Goal: Task Accomplishment & Management: Complete application form

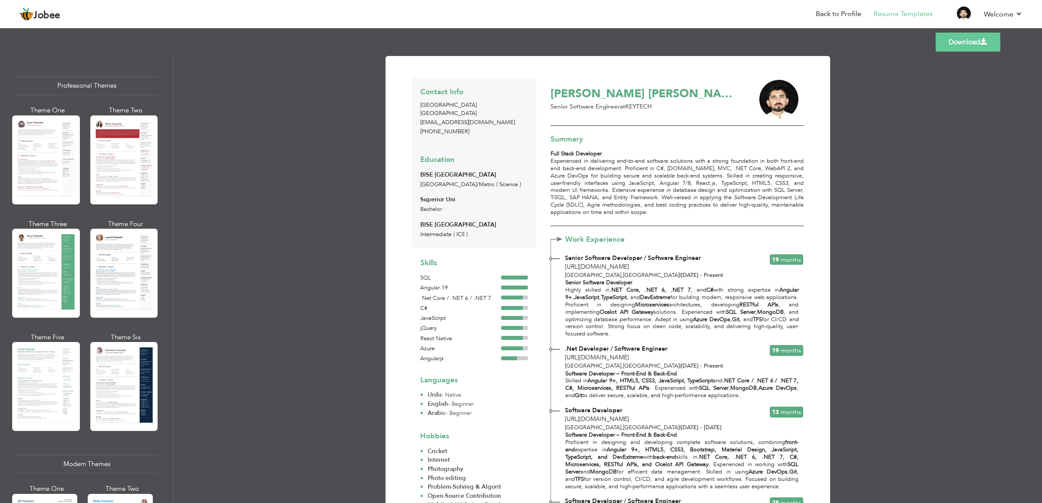
scroll to position [547, 0]
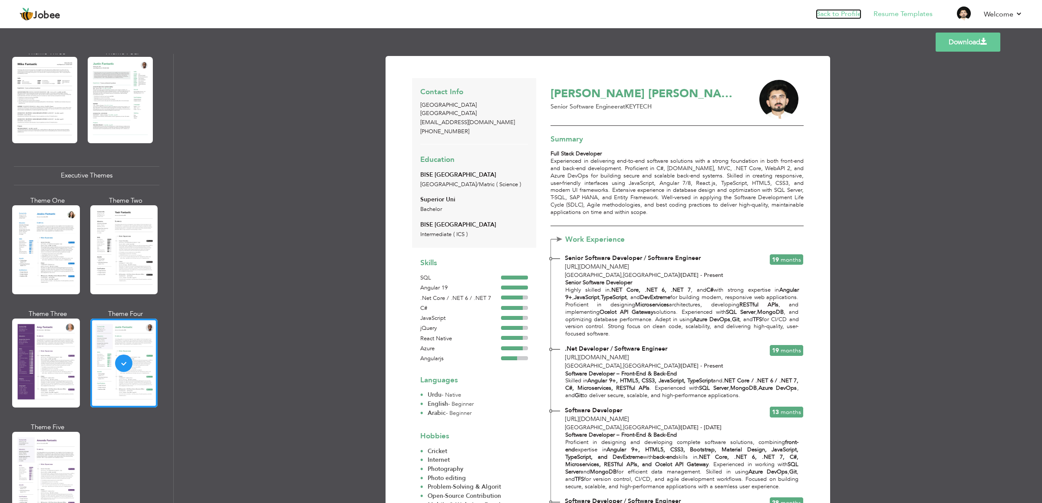
click at [847, 13] on link "Back to Profile" at bounding box center [839, 14] width 46 height 10
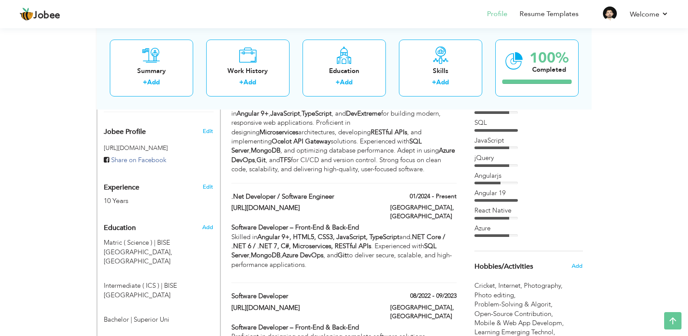
scroll to position [281, 0]
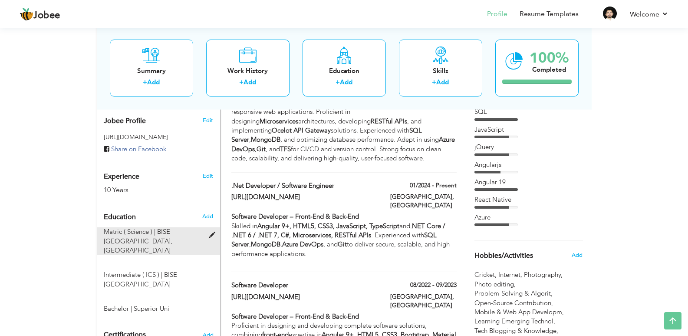
click at [163, 227] on span "BISE LAHORE, Lahore" at bounding box center [138, 240] width 69 height 27
type input "Matric ( Science )"
type input "BISE LAHORE"
radio input "true"
type input "[GEOGRAPHIC_DATA]"
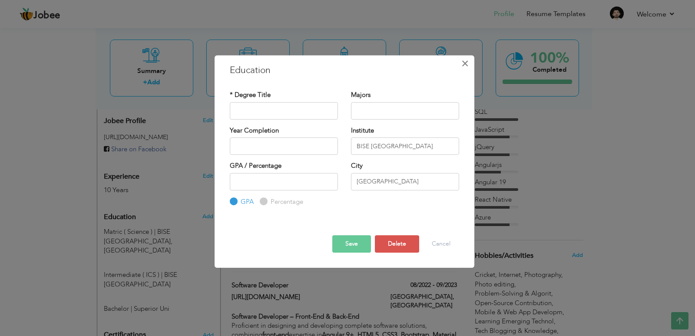
click at [469, 58] on button "×" at bounding box center [465, 63] width 14 height 14
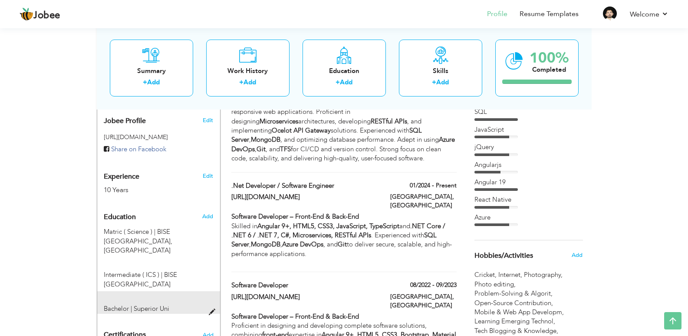
click at [149, 304] on span "Superior Uni" at bounding box center [152, 308] width 36 height 9
type input "Bachelor"
type input "Superior Uni"
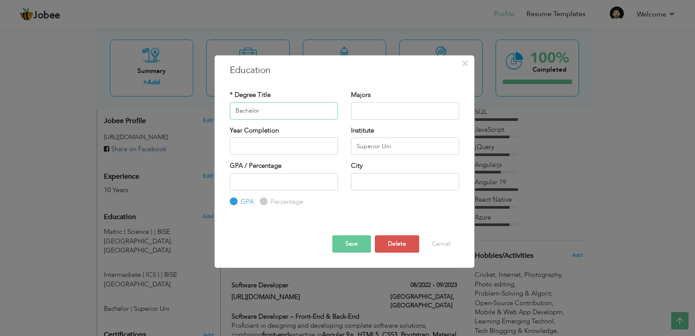
paste input "Matric ( Science )"
type input "Matric ( Science )"
click at [395, 146] on input "Superior Uni" at bounding box center [405, 145] width 108 height 17
type input "B.I.C.E LAHORE"
click at [333, 245] on button "Save" at bounding box center [351, 243] width 39 height 17
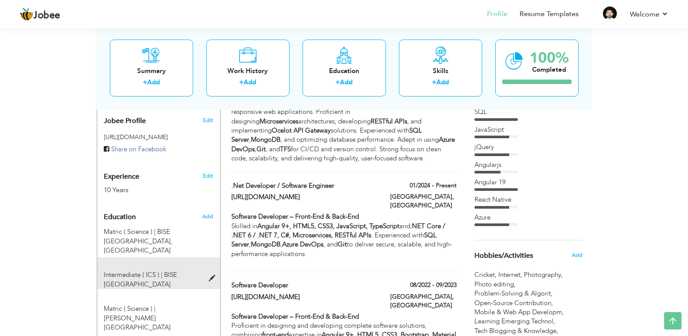
click at [175, 270] on div "Intermediate ( ICS ) | BISE LAHORE" at bounding box center [153, 279] width 112 height 19
type input "Intermediate ( ICS )"
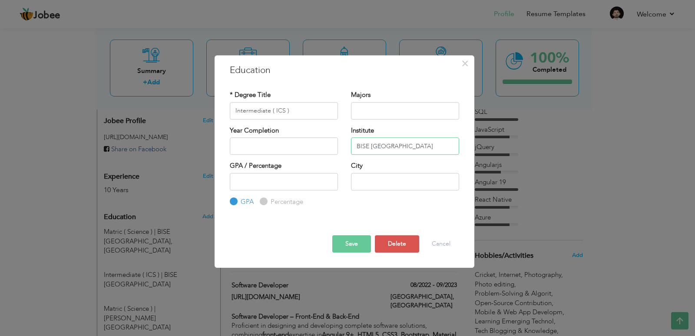
click at [370, 146] on input "BISE LAHORE" at bounding box center [405, 145] width 108 height 17
type input "B.I.S.E LAHORE"
click at [354, 246] on button "Save" at bounding box center [351, 243] width 39 height 17
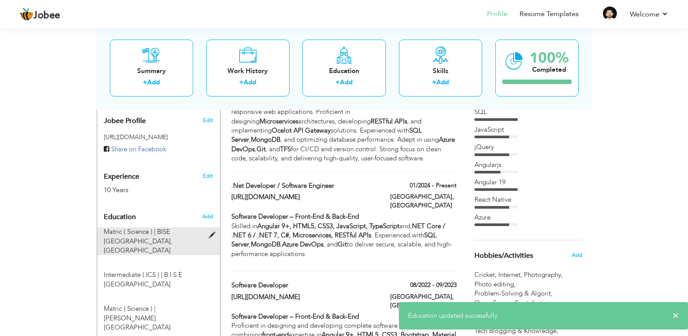
click at [154, 227] on div "Matric ( Science ) | BISE LAHORE, Lahore" at bounding box center [153, 241] width 112 height 28
type input "Matric ( Science )"
type input "BISE LAHORE"
type input "[GEOGRAPHIC_DATA]"
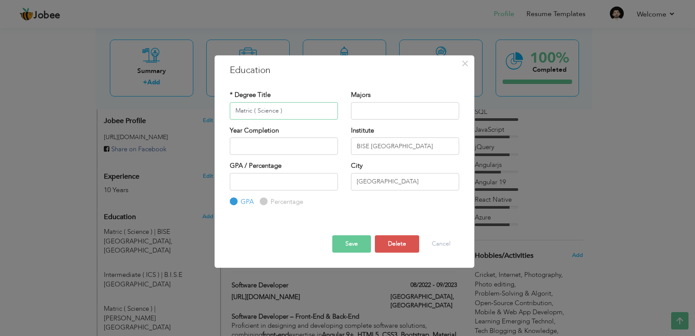
paste input "bachelor"
type input "bachelor"
click at [416, 146] on input "BISE LAHORE" at bounding box center [405, 145] width 108 height 17
type input "Superior Uni"
click at [357, 238] on button "Save" at bounding box center [351, 243] width 39 height 17
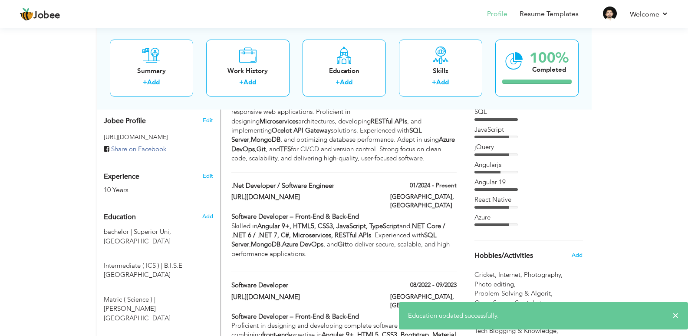
click at [185, 216] on div "Education Add bachelor | Superior Uni, Lahore × Majors" at bounding box center [159, 265] width 110 height 115
click at [171, 227] on span "Superior Uni, Lahore" at bounding box center [137, 236] width 67 height 18
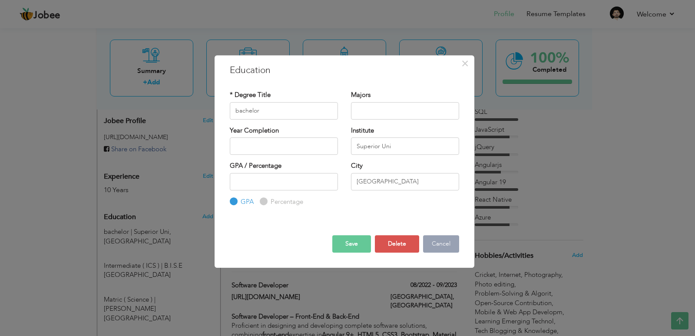
click at [442, 242] on button "Cancel" at bounding box center [441, 243] width 36 height 17
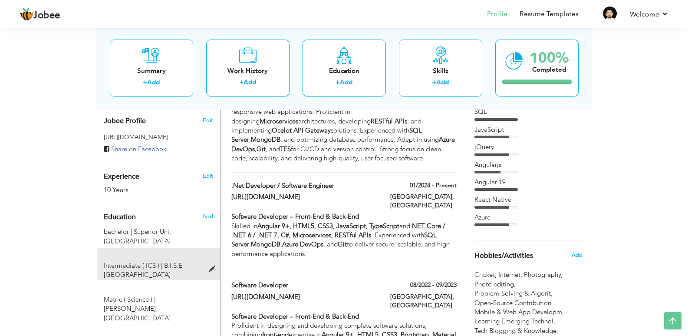
click at [172, 261] on span "B.I.S.E LAHORE" at bounding box center [143, 270] width 79 height 18
type input "Intermediate ( ICS )"
type input "B.I.S.E LAHORE"
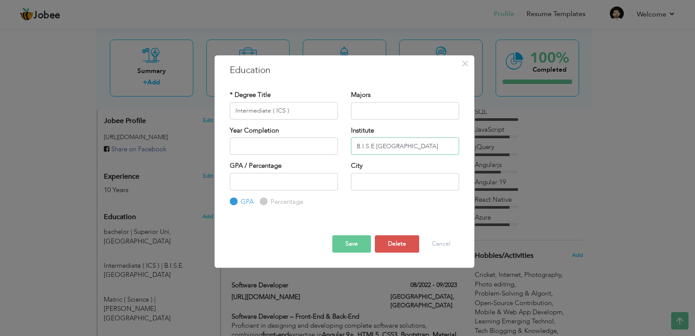
drag, startPoint x: 409, startPoint y: 144, endPoint x: 376, endPoint y: 150, distance: 33.5
click at [376, 150] on input "B.I.S.E LAHORE" at bounding box center [405, 145] width 108 height 17
type input "B.I.S.E LAHORE"
click at [390, 185] on input "text" at bounding box center [405, 181] width 108 height 17
type input "l"
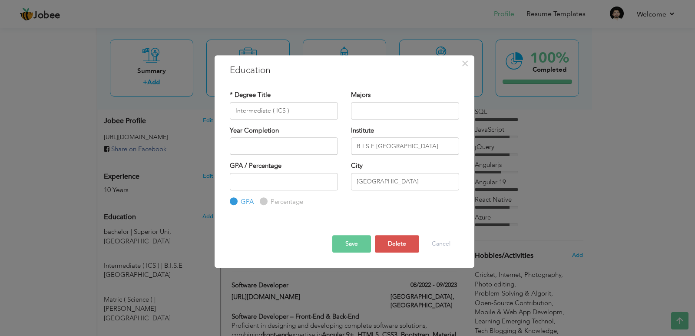
click at [352, 237] on button "Save" at bounding box center [351, 243] width 39 height 17
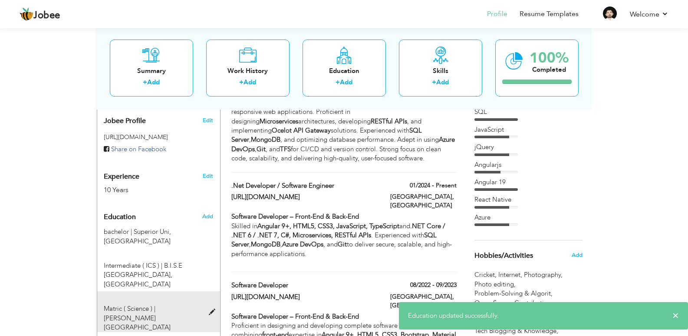
click at [177, 304] on div "Matric ( Science ) | B.I.C.E LAHORE" at bounding box center [153, 318] width 112 height 28
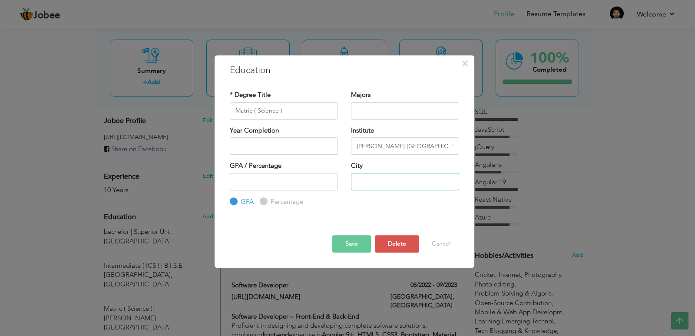
click at [399, 178] on input "text" at bounding box center [405, 181] width 108 height 17
type input "Lahore"
click at [342, 245] on button "Save" at bounding box center [351, 243] width 39 height 17
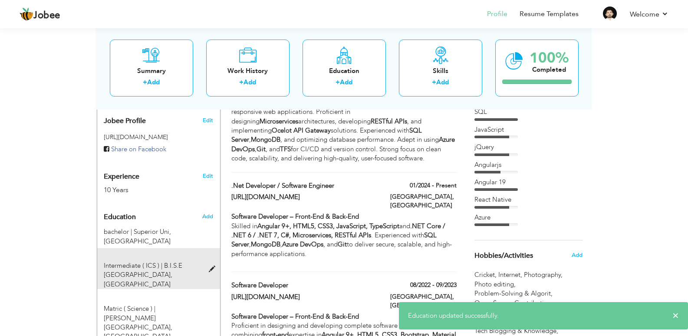
click at [145, 261] on span "Intermediate ( ICS ) |" at bounding box center [133, 265] width 59 height 9
type input "Intermediate ( ICS )"
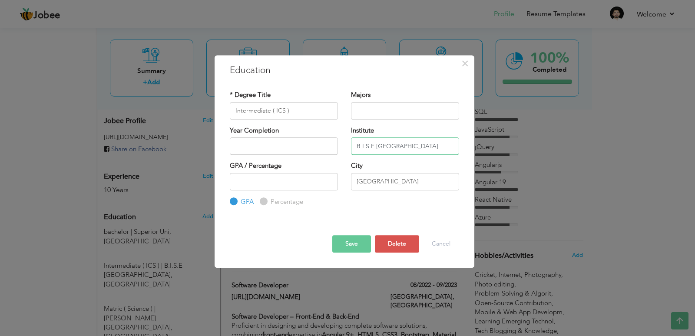
drag, startPoint x: 402, startPoint y: 146, endPoint x: 376, endPoint y: 148, distance: 26.6
click at [376, 148] on input "B.I.S.E LAHORE" at bounding box center [405, 145] width 108 height 17
type input "B.I.S.E Lahore"
drag, startPoint x: 375, startPoint y: 148, endPoint x: 403, endPoint y: 144, distance: 28.5
click at [403, 144] on input "B.I.S.E Lahore" at bounding box center [405, 145] width 108 height 17
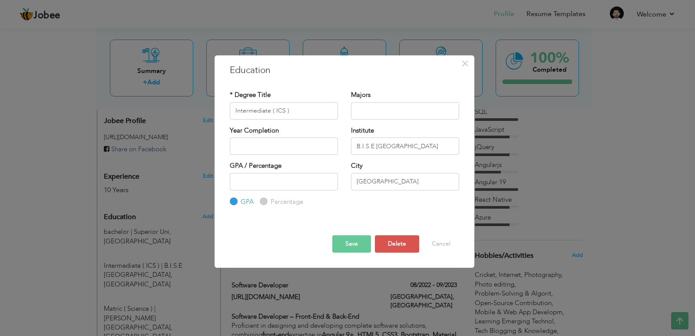
click at [355, 249] on button "Save" at bounding box center [351, 243] width 39 height 17
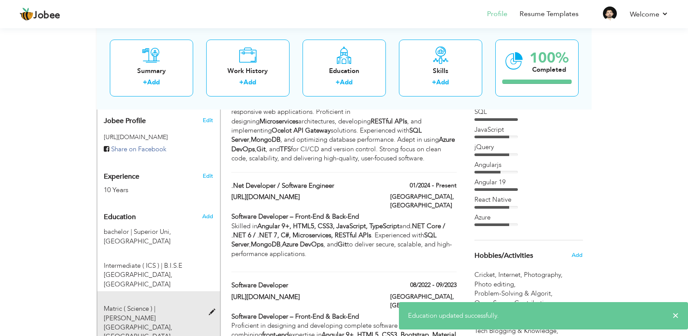
click at [175, 304] on div "Matric ( Science ) | B.I.C.E LAHORE, Lahore" at bounding box center [153, 322] width 112 height 37
type input "Matric ( Science )"
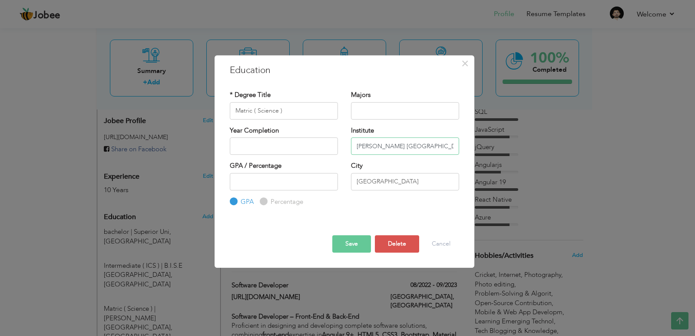
drag, startPoint x: 376, startPoint y: 144, endPoint x: 424, endPoint y: 139, distance: 48.9
click at [424, 139] on input "B.I.C.E LAHORE" at bounding box center [405, 145] width 108 height 17
paste input "ahore"
type input "B.I.C.E Lahore"
click at [349, 245] on button "Save" at bounding box center [351, 243] width 39 height 17
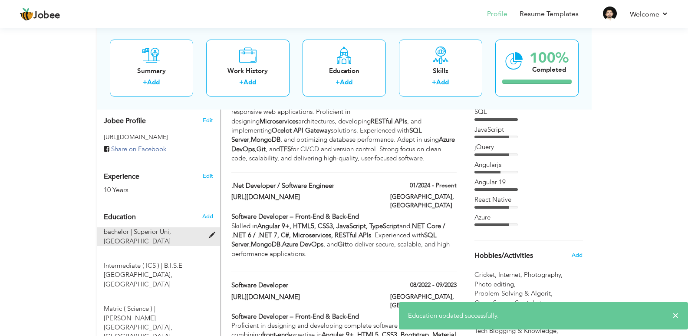
click at [171, 227] on span "Superior Uni, Lahore" at bounding box center [137, 236] width 67 height 18
type input "bachelor"
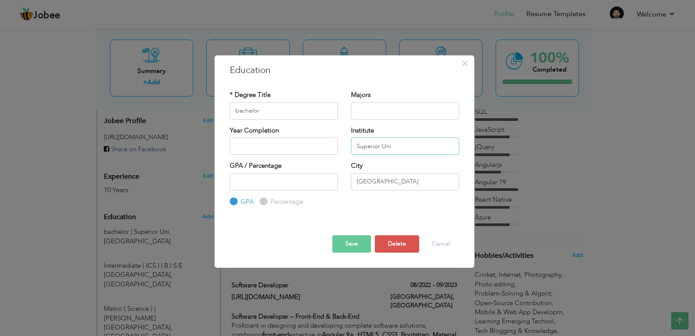
click at [394, 142] on input "Superior Uni" at bounding box center [405, 145] width 108 height 17
click at [353, 247] on button "Save" at bounding box center [351, 243] width 39 height 17
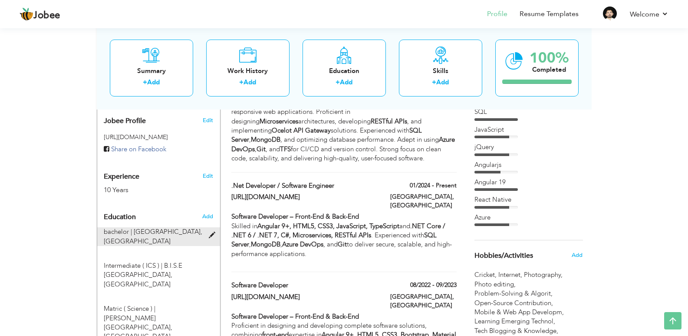
click at [184, 228] on div "bachelor | Superior University, Lahore" at bounding box center [153, 236] width 112 height 19
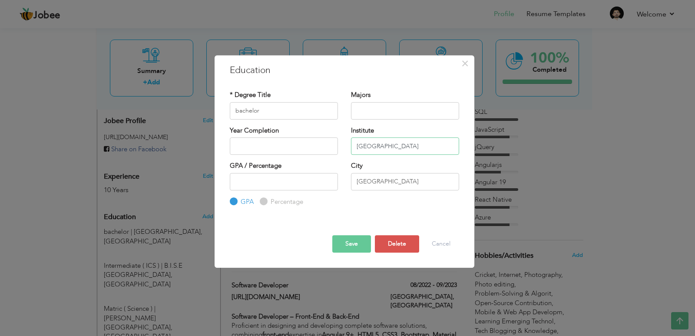
click at [419, 143] on input "Superior University" at bounding box center [405, 145] width 108 height 17
paste input "superior university lahore"
click at [359, 148] on input "superior university lahore" at bounding box center [405, 145] width 108 height 17
type input "Superior University Lahore"
click at [342, 243] on button "Save" at bounding box center [351, 243] width 39 height 17
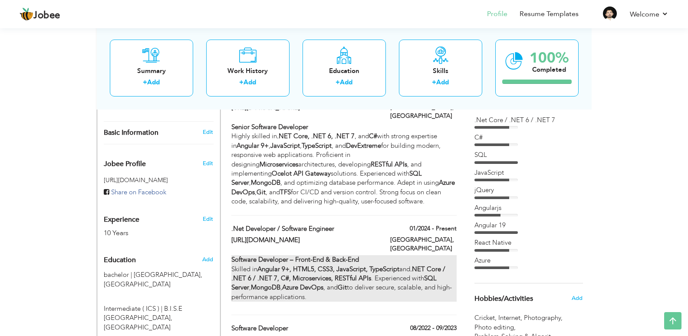
scroll to position [411, 0]
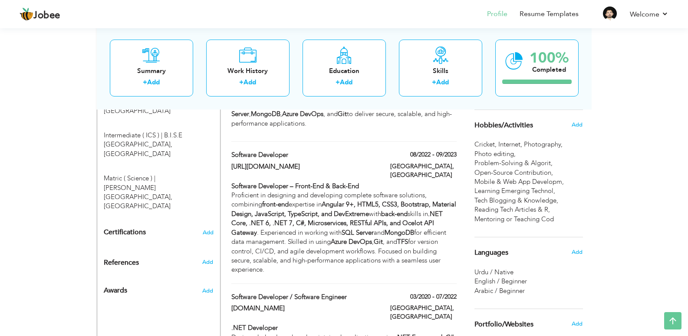
click at [211, 278] on div "Add" at bounding box center [209, 288] width 20 height 21
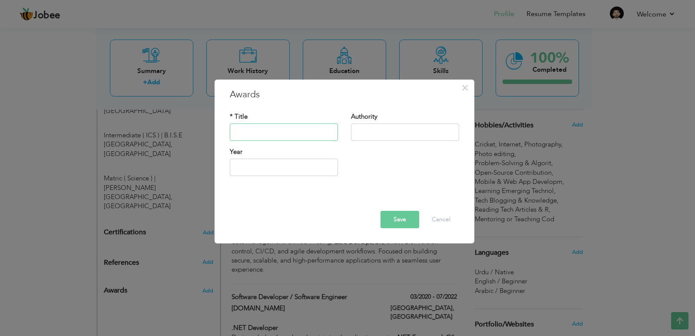
click at [271, 133] on input "text" at bounding box center [284, 131] width 108 height 17
paste input "hifz ul quran"
click at [245, 132] on input "hifz ul quran" at bounding box center [284, 131] width 108 height 17
type input "[DEMOGRAPHIC_DATA]"
click at [388, 130] on input "text" at bounding box center [405, 131] width 108 height 17
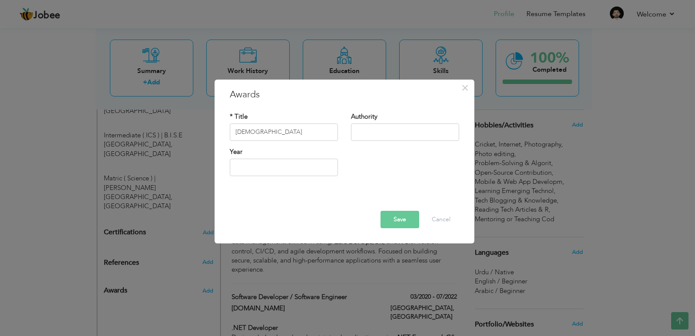
click at [392, 219] on button "Save" at bounding box center [399, 219] width 39 height 17
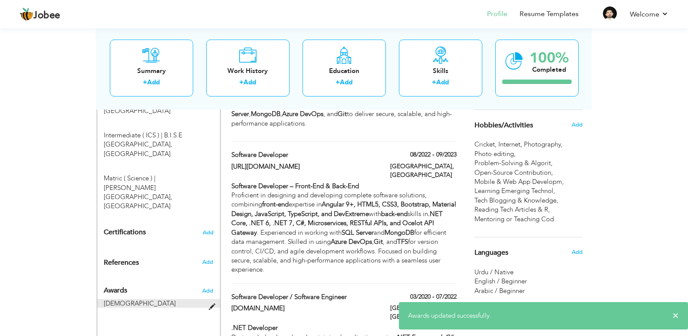
click at [145, 299] on span "[DEMOGRAPHIC_DATA]" at bounding box center [140, 303] width 72 height 9
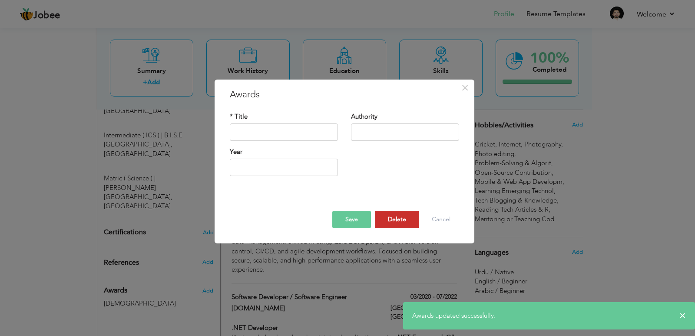
click at [390, 221] on button "Delete" at bounding box center [397, 219] width 44 height 17
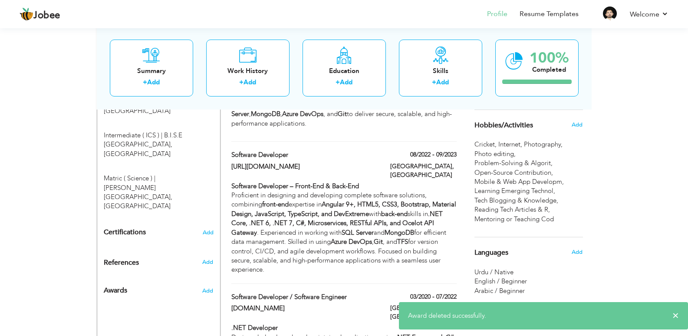
click at [155, 228] on h4 "Certifications Add" at bounding box center [159, 232] width 110 height 8
click at [213, 229] on span "Add" at bounding box center [207, 232] width 11 height 6
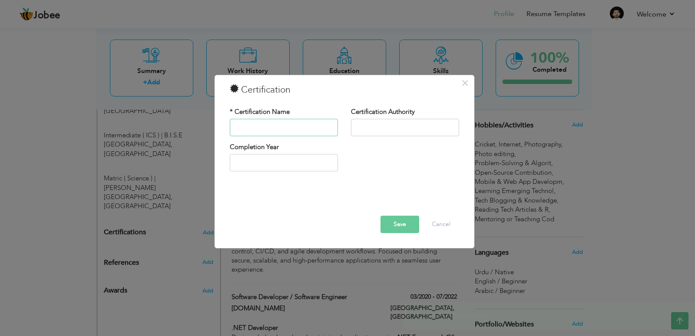
paste input "[DEMOGRAPHIC_DATA]"
type input "[DEMOGRAPHIC_DATA]"
click at [390, 218] on button "Save" at bounding box center [399, 223] width 39 height 17
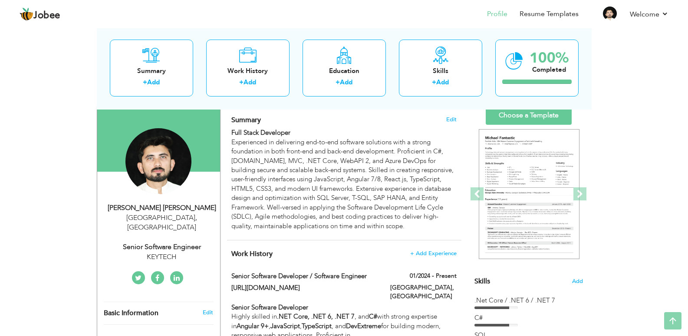
scroll to position [0, 0]
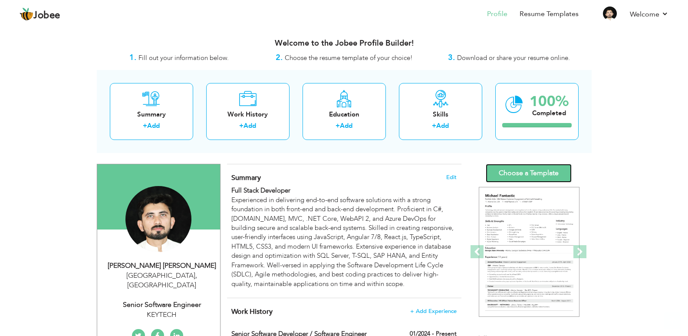
click at [527, 177] on link "Choose a Template" at bounding box center [529, 173] width 86 height 19
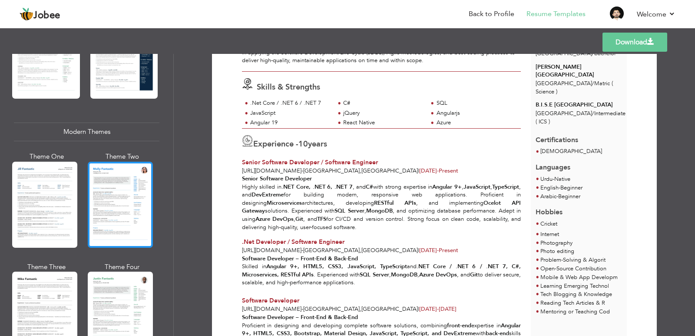
scroll to position [391, 0]
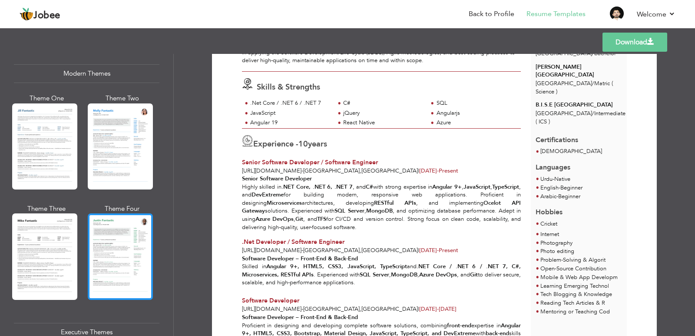
click at [118, 261] on div at bounding box center [120, 256] width 65 height 86
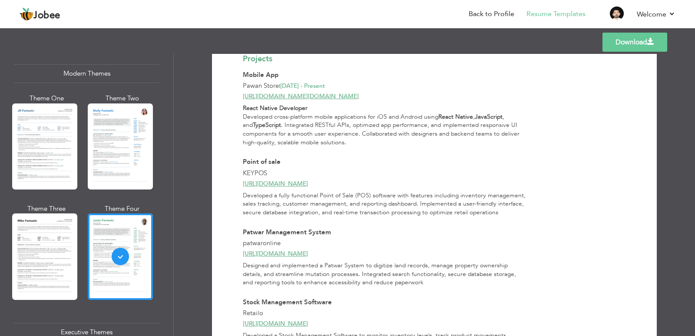
scroll to position [782, 0]
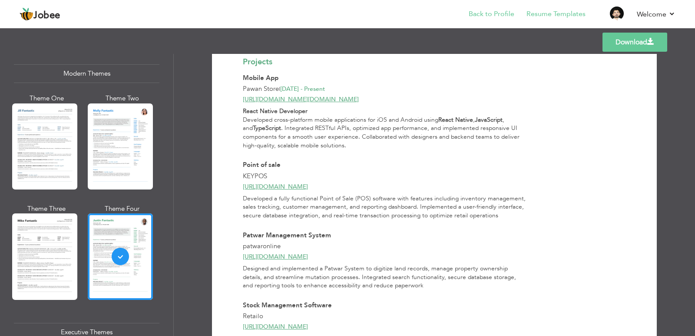
click at [505, 8] on li "Back to Profile" at bounding box center [485, 14] width 58 height 23
click at [505, 11] on link "Back to Profile" at bounding box center [491, 14] width 46 height 10
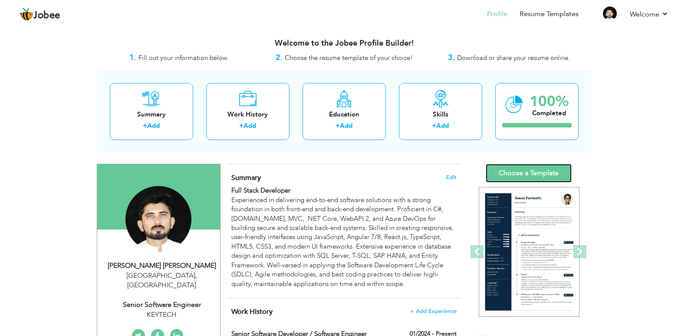
click at [532, 175] on link "Choose a Template" at bounding box center [529, 173] width 86 height 19
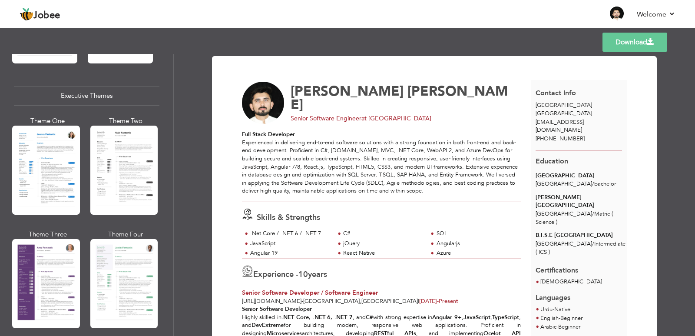
scroll to position [651, 0]
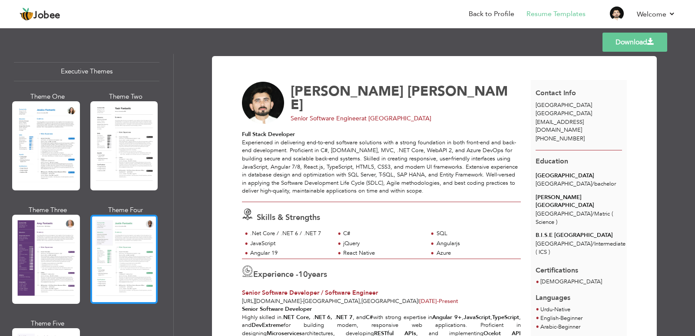
click at [126, 245] on div at bounding box center [124, 258] width 68 height 89
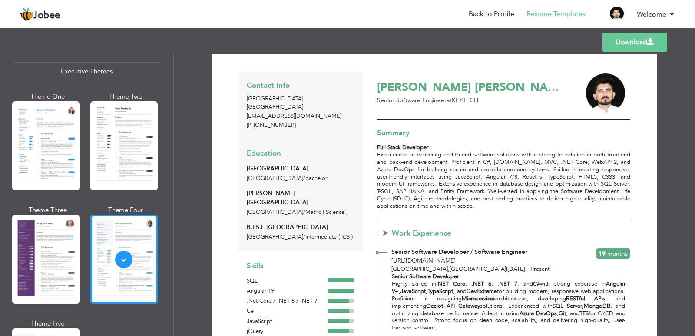
scroll to position [0, 0]
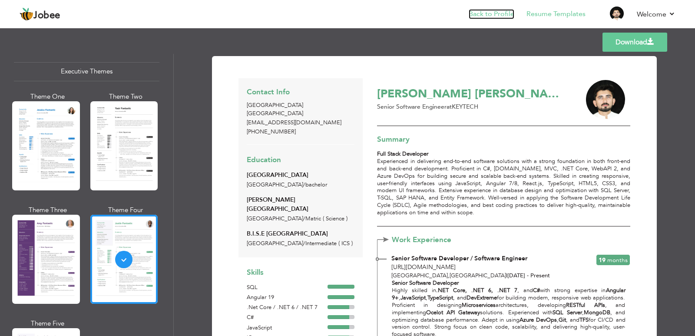
click at [495, 12] on link "Back to Profile" at bounding box center [491, 14] width 46 height 10
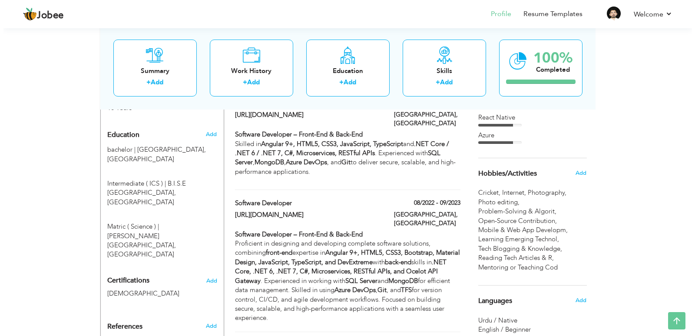
scroll to position [347, 0]
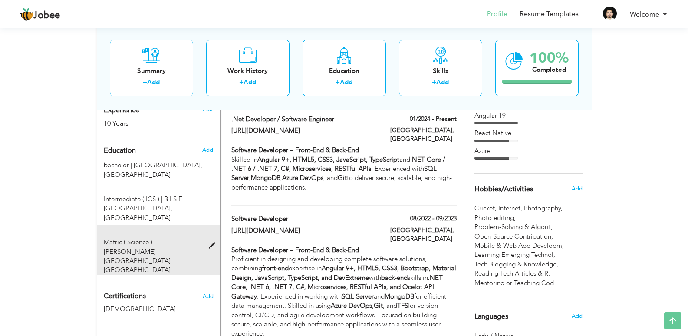
click at [174, 237] on div "Matric ( Science ) | B.I.C.E Lahore, Lahore" at bounding box center [153, 255] width 112 height 37
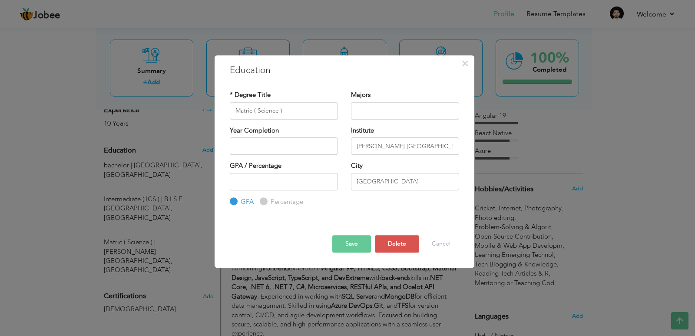
click at [152, 193] on div "× Education * Degree Title Matric ( Science ) Majors Institute GPA" at bounding box center [347, 168] width 695 height 336
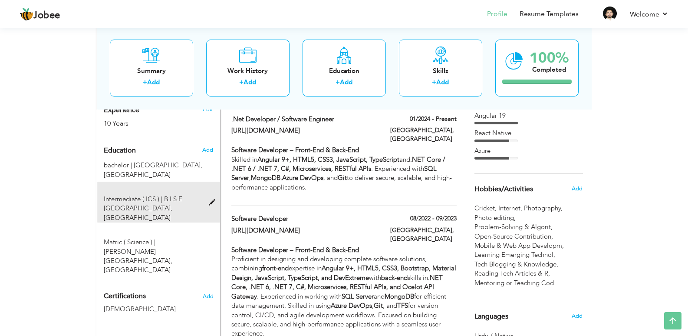
drag, startPoint x: 102, startPoint y: 189, endPoint x: 145, endPoint y: 189, distance: 42.1
click at [145, 195] on div "Intermediate ( ICS ) | B.I.S.E Lahore, Lahore" at bounding box center [153, 209] width 112 height 28
type input "Intermediate ( ICS )"
type input "B.I.S.E [GEOGRAPHIC_DATA]"
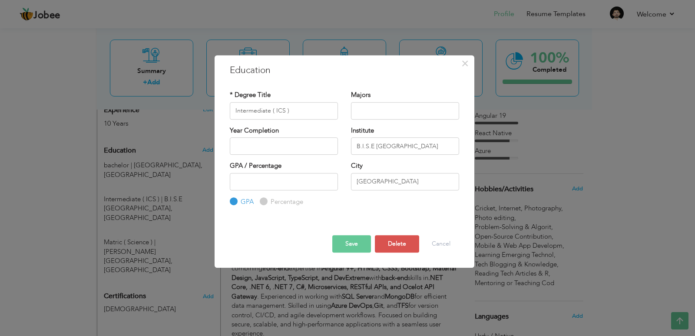
click at [364, 244] on button "Save" at bounding box center [351, 243] width 39 height 17
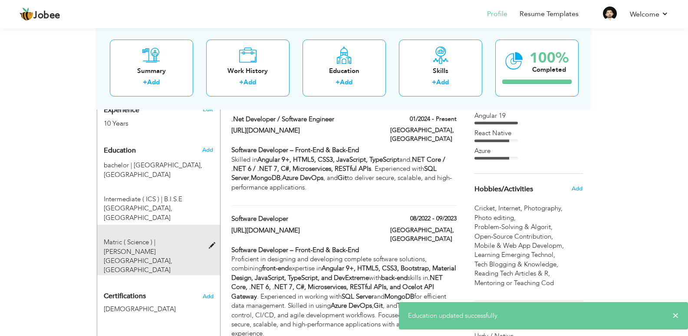
click at [152, 237] on span "Matric ( Science ) |" at bounding box center [130, 241] width 52 height 9
type input "Matric ( Science )"
type input "B.I.C.E Lahore"
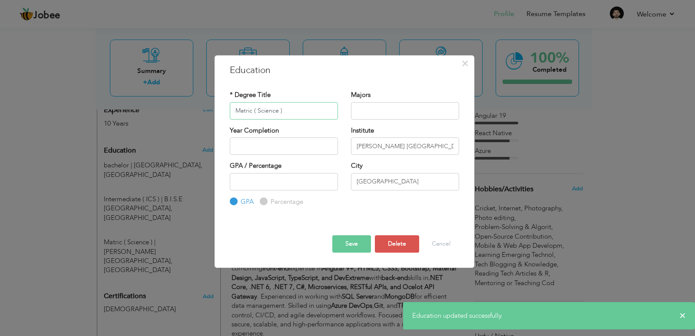
paste input "Intermediate ( ICS"
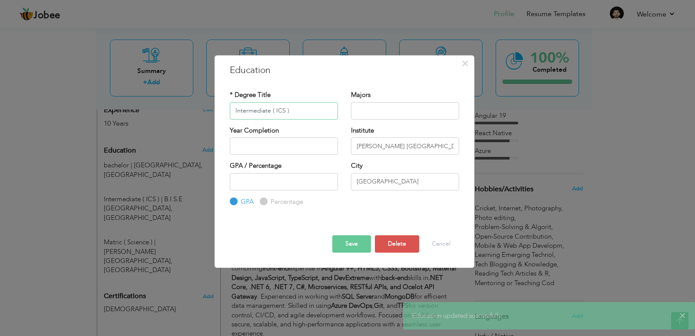
type input "Intermediate ( ICS )"
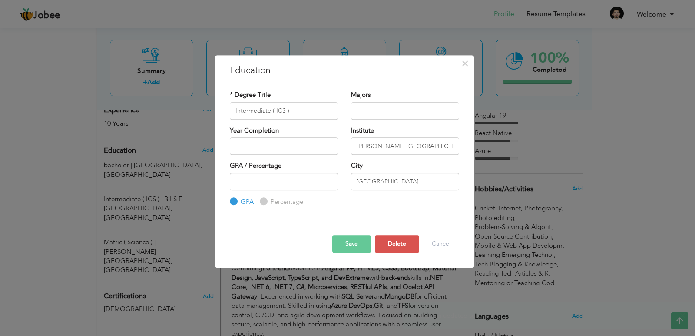
click at [346, 246] on button "Save" at bounding box center [351, 243] width 39 height 17
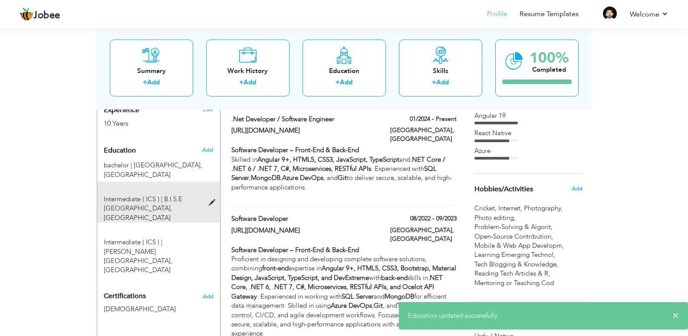
click at [143, 195] on span "Intermediate ( ICS ) |" at bounding box center [133, 199] width 59 height 9
type input "B.I.S.E Lahore"
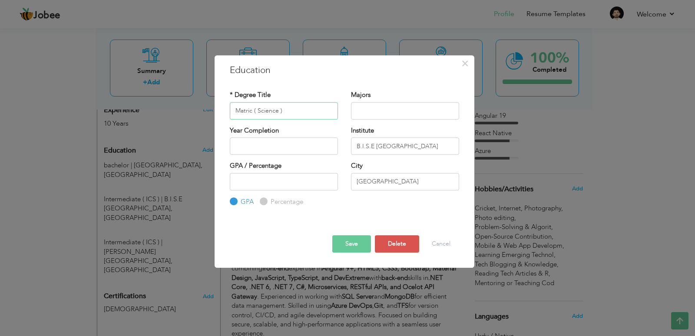
type input "Matric ( Science )"
click at [354, 245] on button "Save" at bounding box center [351, 243] width 39 height 17
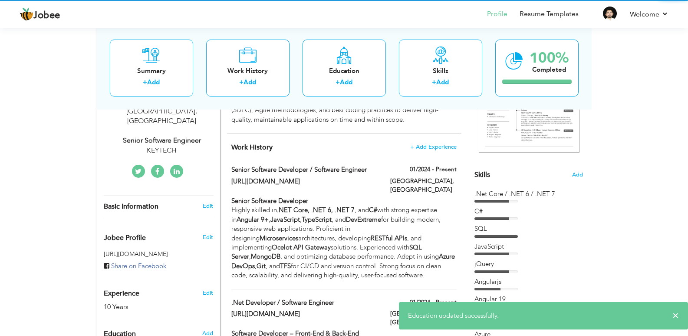
scroll to position [43, 0]
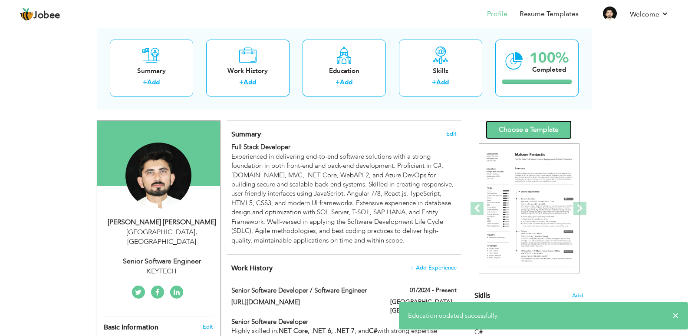
click at [522, 128] on link "Choose a Template" at bounding box center [529, 129] width 86 height 19
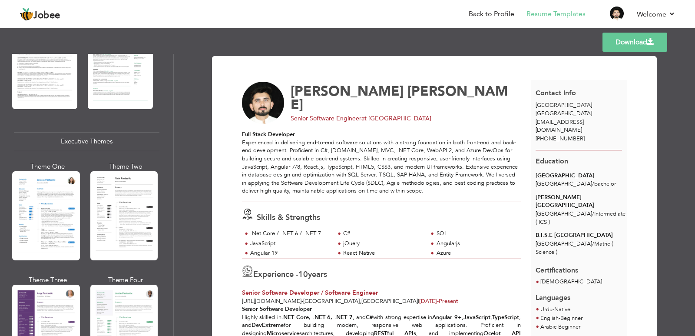
scroll to position [608, 0]
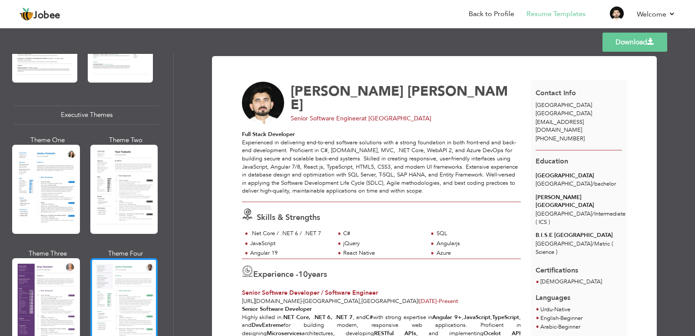
click at [124, 287] on div at bounding box center [124, 302] width 68 height 89
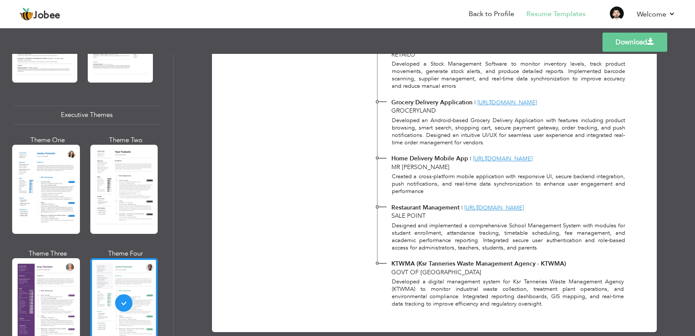
scroll to position [973, 0]
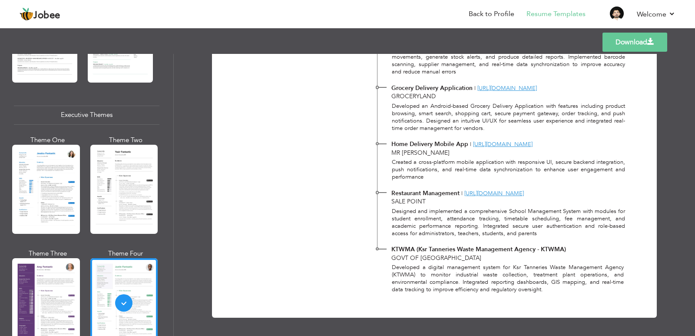
click at [650, 45] on span at bounding box center [650, 41] width 7 height 7
click at [616, 42] on link "Download" at bounding box center [634, 42] width 65 height 19
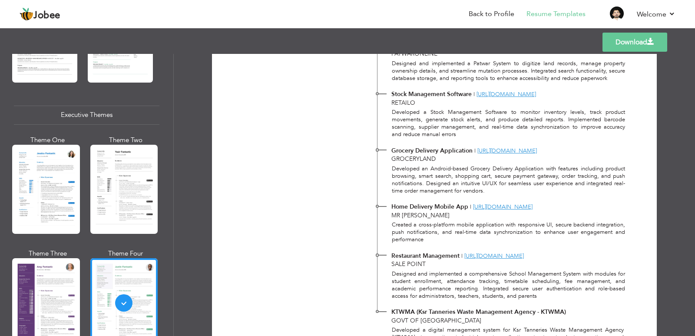
scroll to position [712, 0]
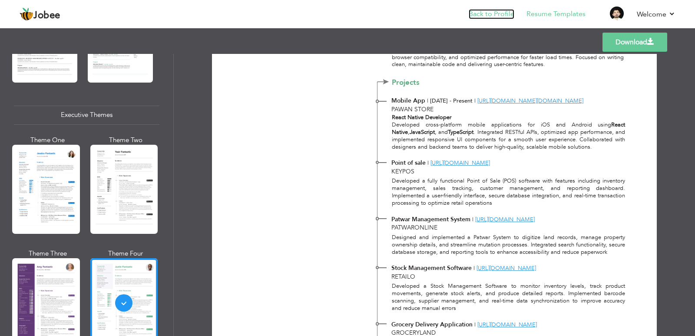
click at [504, 12] on link "Back to Profile" at bounding box center [491, 14] width 46 height 10
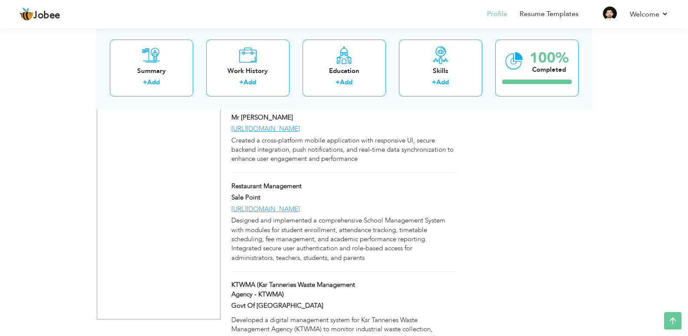
scroll to position [1540, 0]
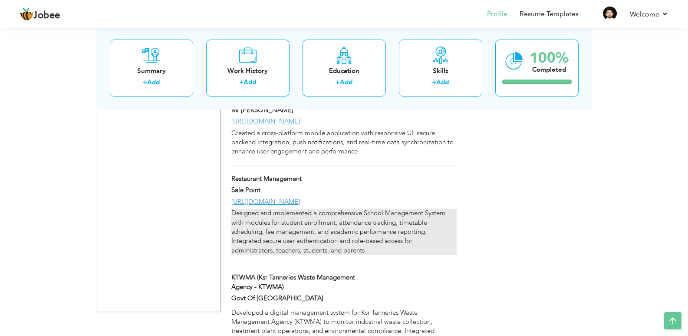
click at [336, 208] on div "Designed and implemented a comprehensive School Management System with modules …" at bounding box center [343, 231] width 225 height 46
type input "Restaurant Management"
type input "Sale Point"
type input "[URL][DOMAIN_NAME]"
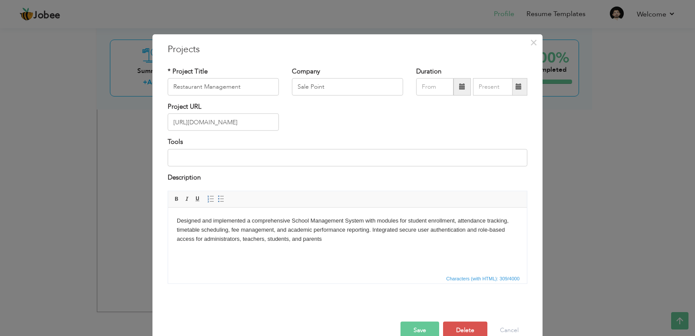
click at [277, 232] on body "Designed and implemented a comprehensive School Management System with modules …" at bounding box center [347, 229] width 341 height 27
click at [245, 85] on input "Restaurant Management" at bounding box center [223, 86] width 111 height 17
click at [329, 84] on input "Sale Point" at bounding box center [347, 86] width 111 height 17
type input "Charsi Tikka"
click at [409, 324] on button "Save" at bounding box center [419, 329] width 39 height 17
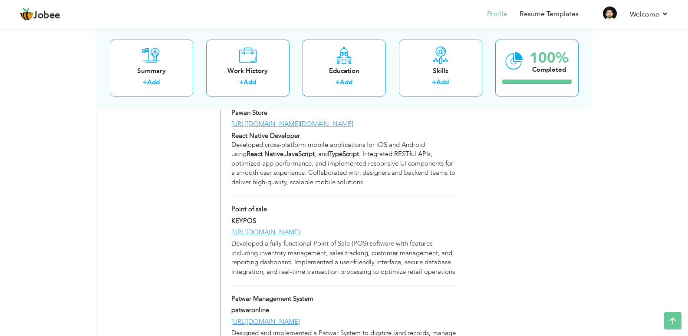
scroll to position [802, 0]
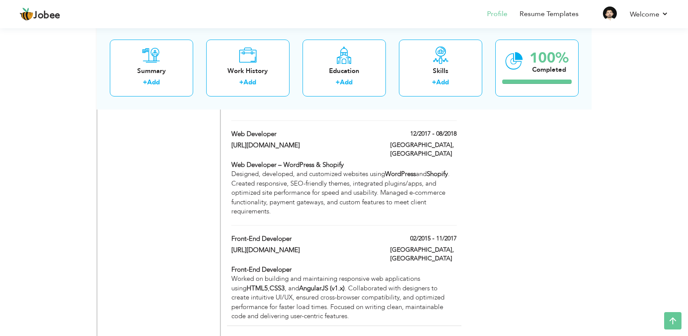
click at [444, 335] on span "+ Add Project" at bounding box center [438, 339] width 37 height 6
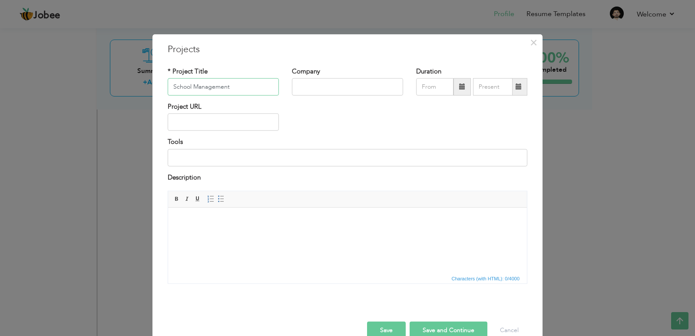
type input "School Management"
click at [320, 82] on input "text" at bounding box center [347, 86] width 111 height 17
click at [235, 234] on html at bounding box center [347, 221] width 359 height 26
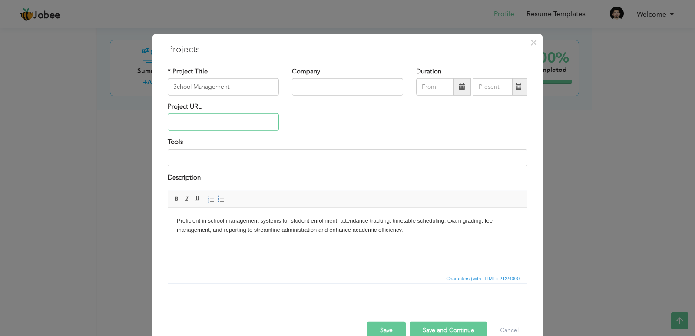
click at [209, 125] on input "text" at bounding box center [223, 121] width 111 height 17
type input "[URL][DOMAIN_NAME]"
click at [389, 334] on button "Save" at bounding box center [386, 329] width 39 height 17
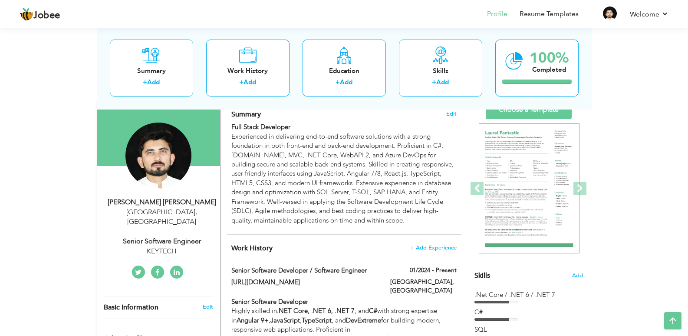
scroll to position [0, 0]
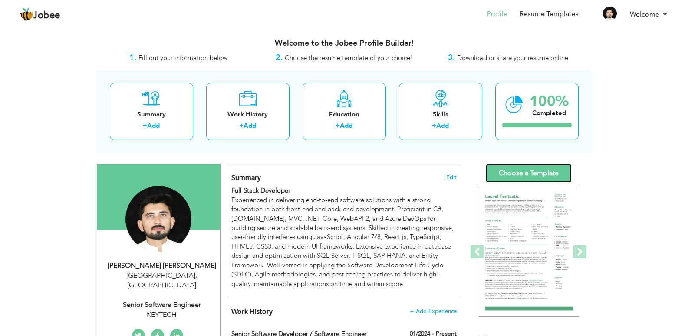
click at [508, 171] on link "Choose a Template" at bounding box center [529, 173] width 86 height 19
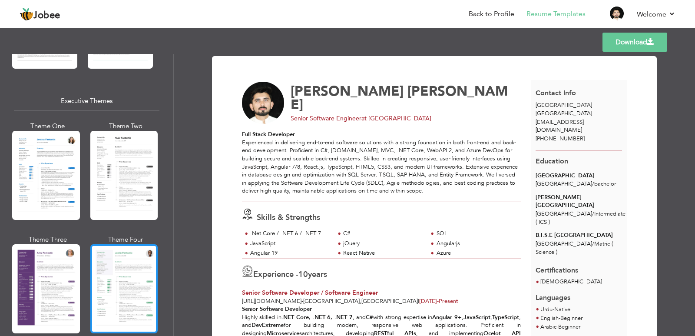
scroll to position [651, 0]
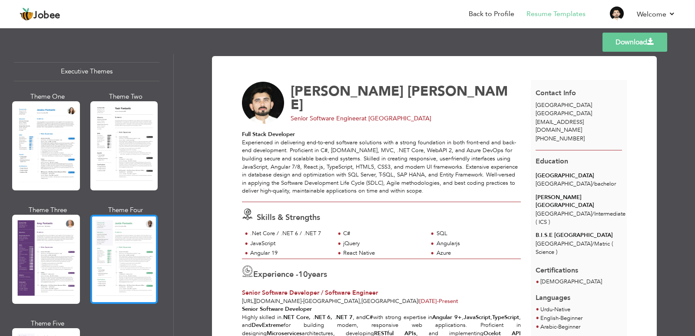
click at [128, 232] on div at bounding box center [124, 258] width 68 height 89
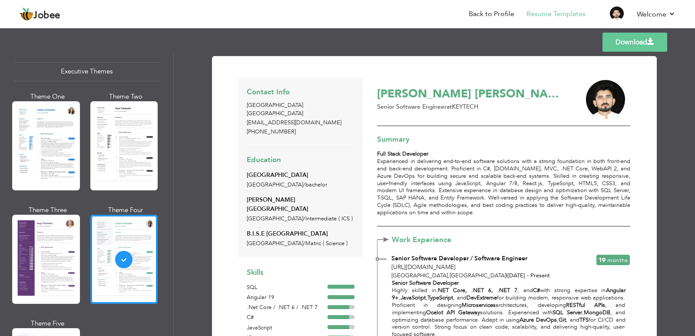
click at [646, 46] on link "Download" at bounding box center [634, 42] width 65 height 19
click at [504, 11] on link "Back to Profile" at bounding box center [491, 14] width 46 height 10
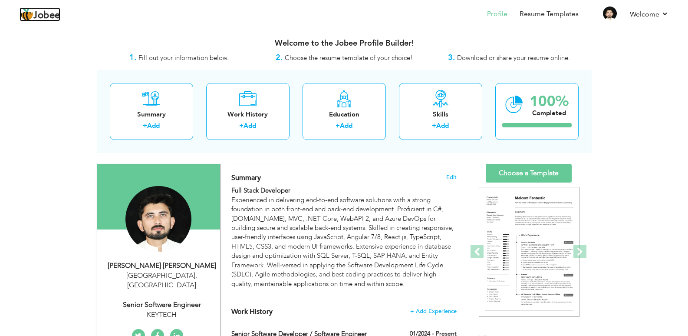
click at [46, 12] on span "Jobee" at bounding box center [46, 16] width 27 height 10
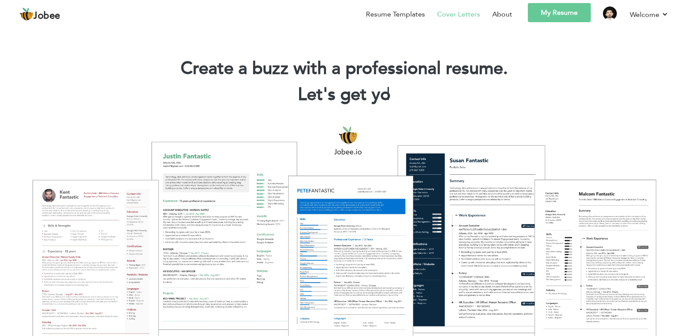
click at [452, 14] on link "Cover Letters" at bounding box center [458, 14] width 43 height 10
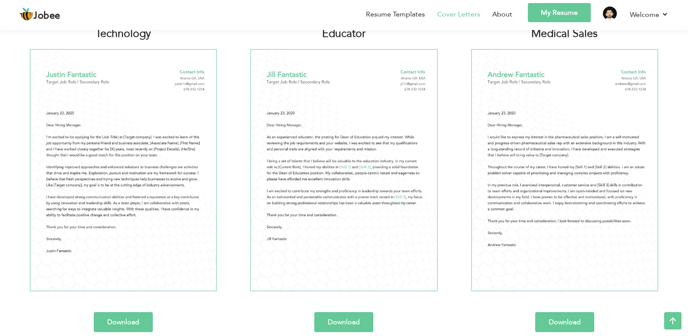
scroll to position [564, 0]
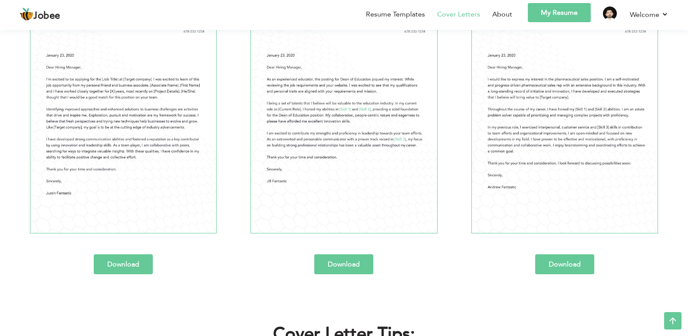
click at [347, 264] on link "Download" at bounding box center [343, 264] width 59 height 20
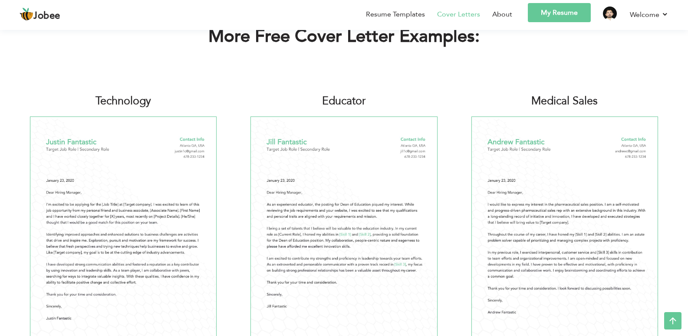
scroll to position [434, 0]
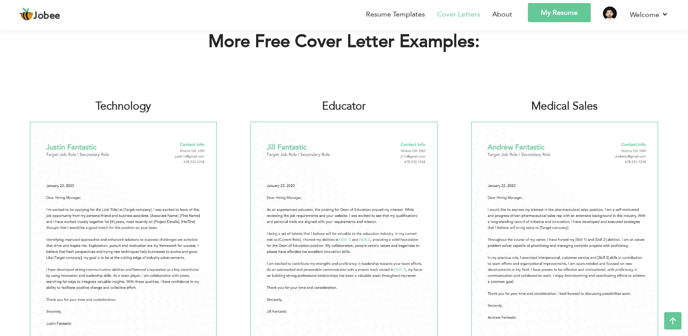
click at [383, 181] on img at bounding box center [344, 243] width 187 height 242
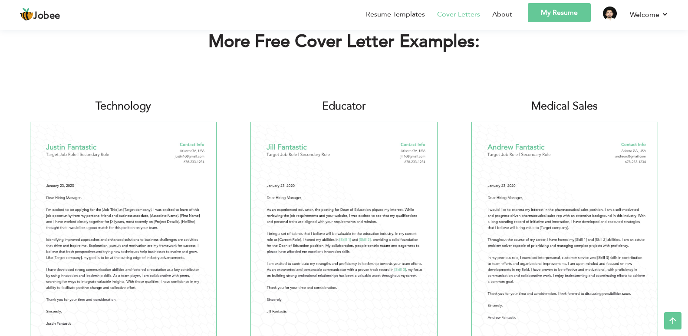
click at [546, 198] on img at bounding box center [565, 243] width 187 height 242
click at [546, 199] on img at bounding box center [565, 243] width 187 height 242
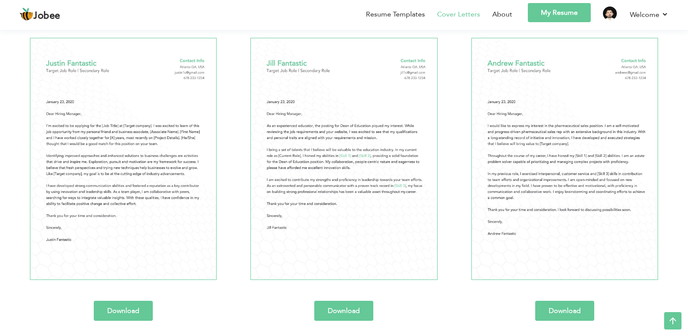
scroll to position [608, 0]
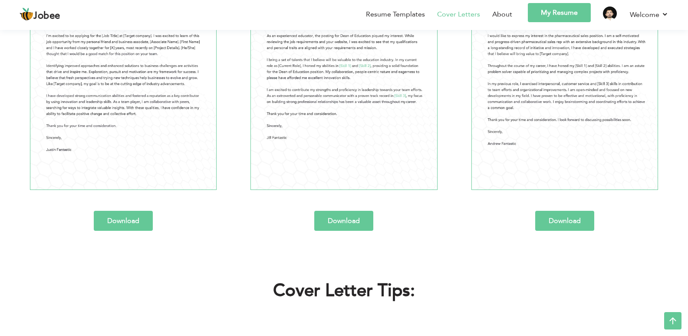
click at [125, 212] on link "Download" at bounding box center [123, 221] width 59 height 20
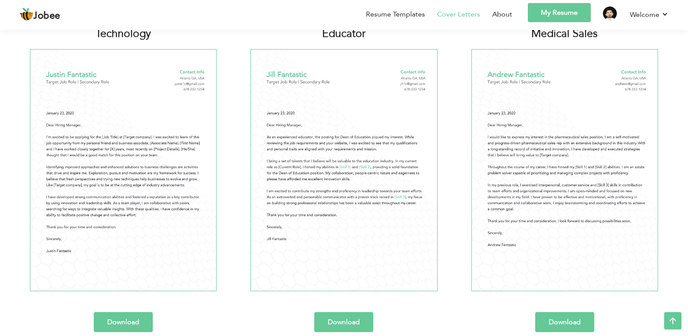
scroll to position [521, 0]
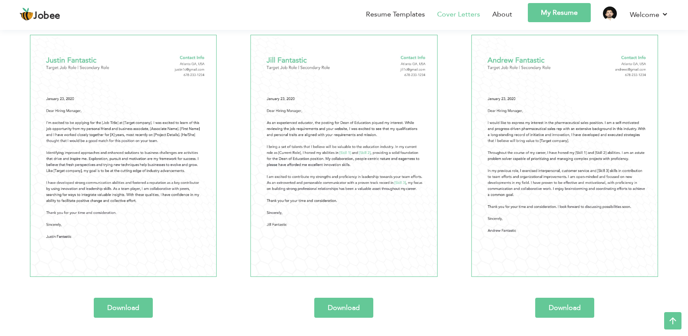
click at [557, 9] on link "My Resume" at bounding box center [559, 12] width 63 height 19
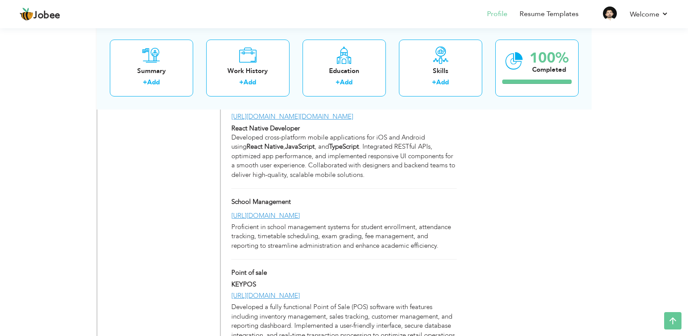
scroll to position [1085, 0]
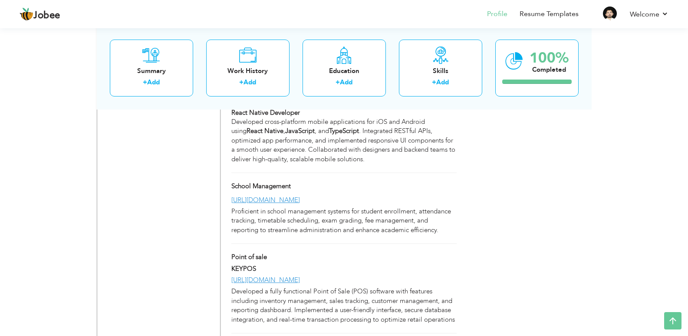
click at [326, 195] on div "[URL][DOMAIN_NAME]" at bounding box center [344, 199] width 238 height 9
type input "School Management"
type input "[URL][DOMAIN_NAME]"
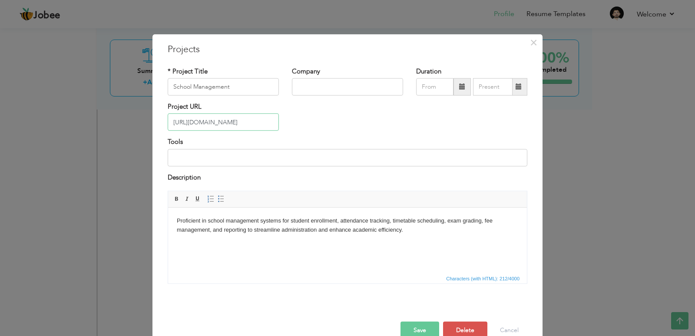
click at [264, 122] on input "[URL][DOMAIN_NAME]" at bounding box center [223, 121] width 111 height 17
click at [495, 326] on button "Cancel" at bounding box center [509, 329] width 36 height 17
